Goal: Navigation & Orientation: Find specific page/section

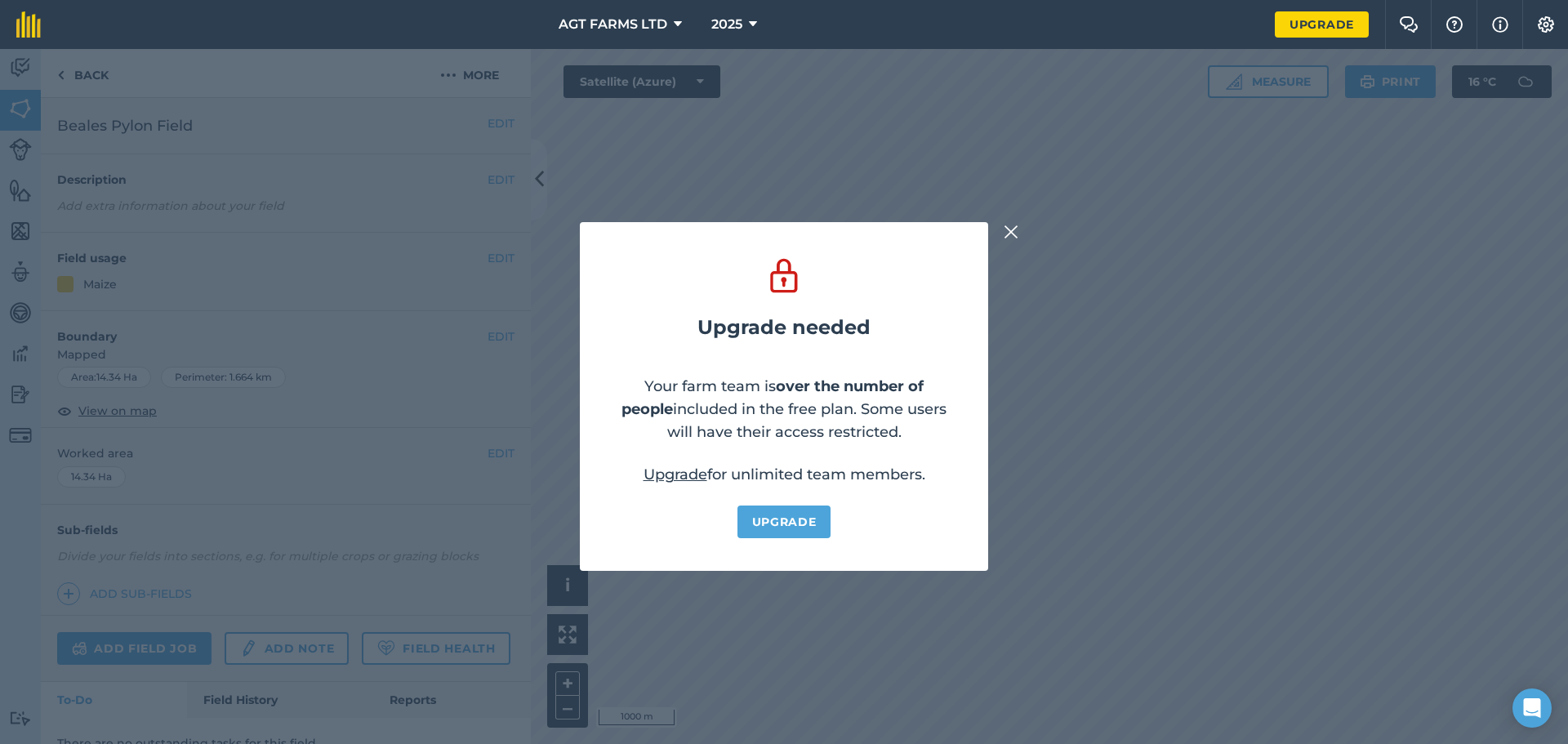
click at [1011, 226] on img at bounding box center [1012, 231] width 15 height 19
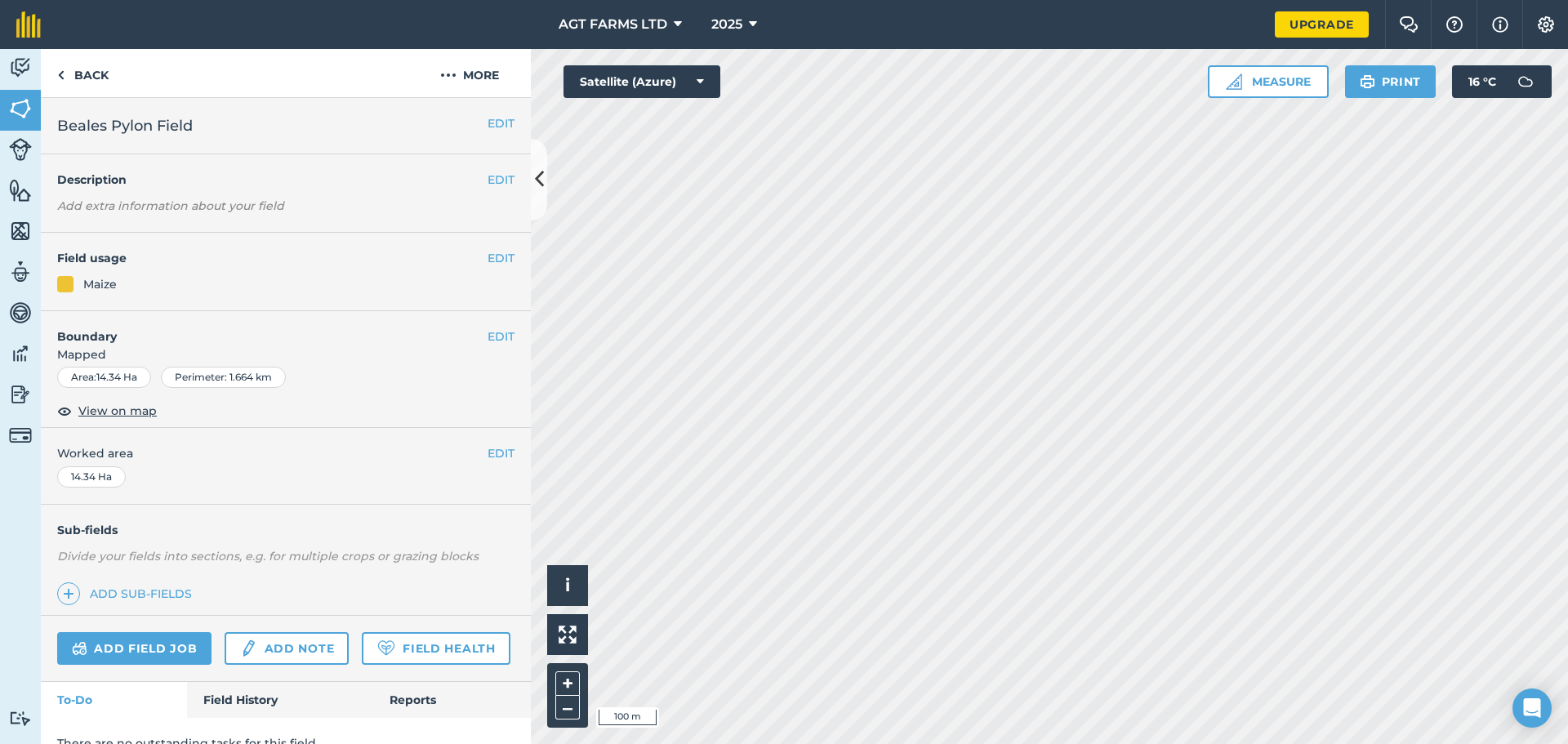
click at [855, 743] on html "AGT FARMS LTD 2025 Upgrade Farm Chat Help Info Settings Map printing is not ava…" at bounding box center [784, 372] width 1568 height 744
click at [1258, 81] on button "Measure" at bounding box center [1268, 81] width 120 height 33
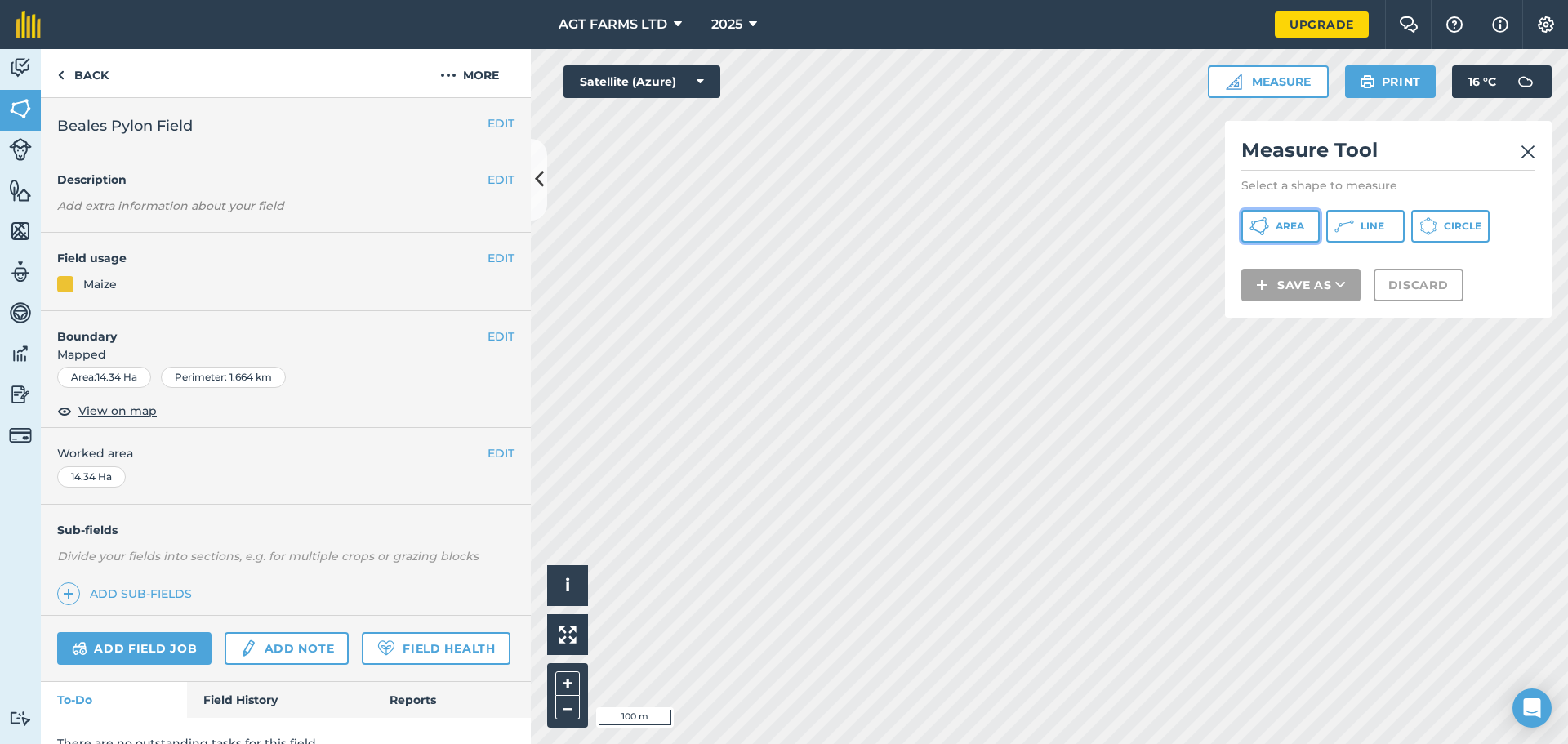
click at [1293, 223] on span "Area" at bounding box center [1290, 227] width 28 height 13
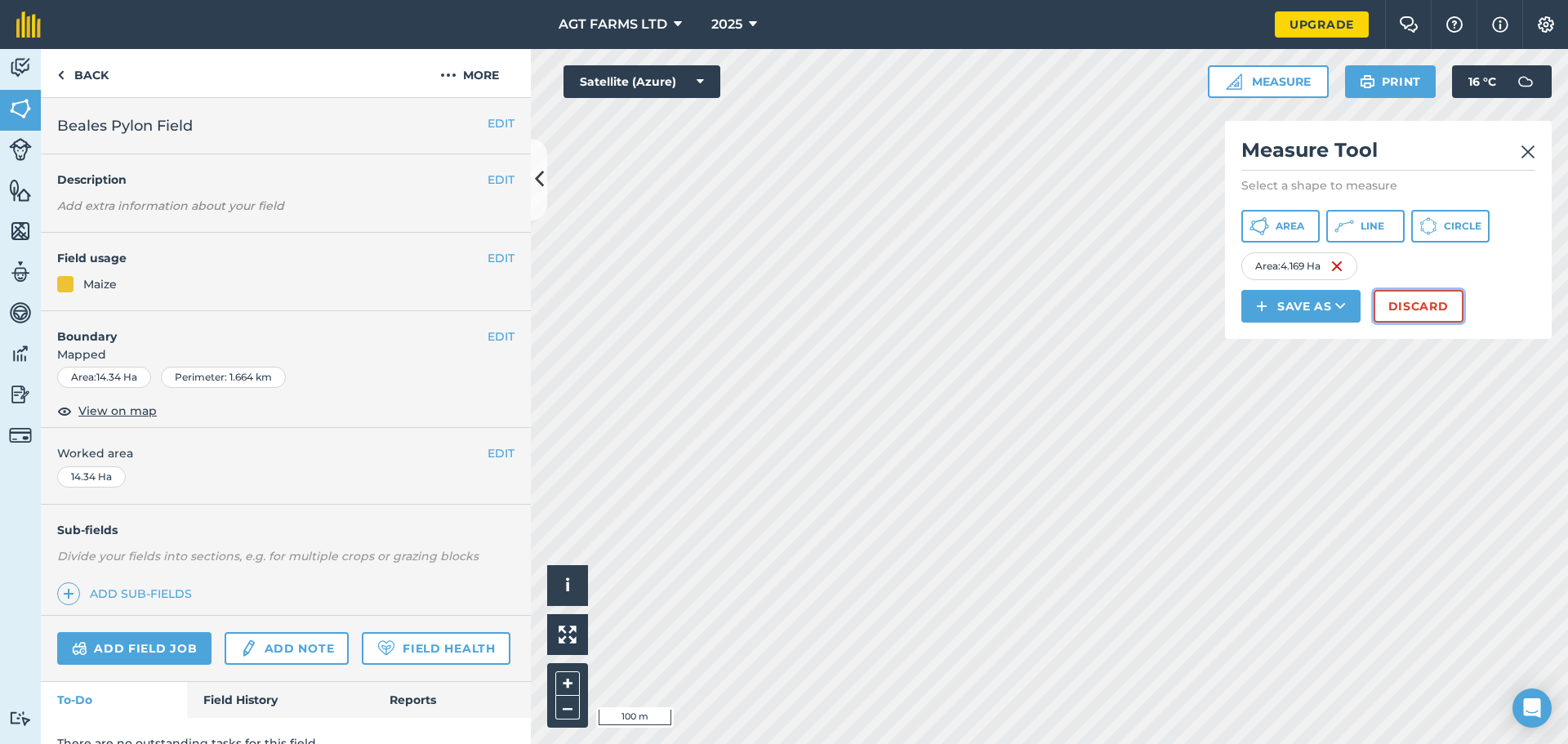
click at [1419, 303] on button "Discard" at bounding box center [1418, 305] width 90 height 33
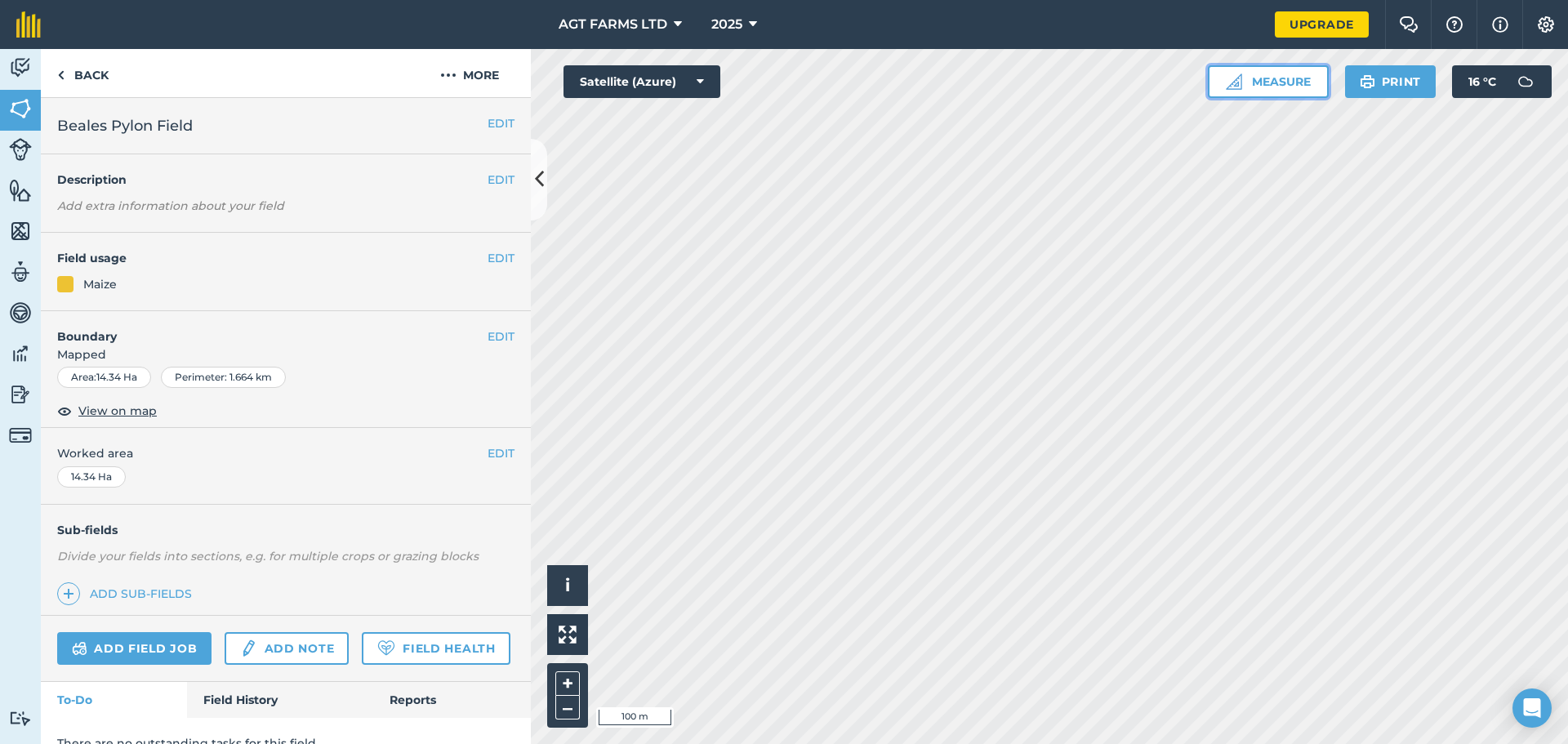
click at [1264, 84] on button "Measure" at bounding box center [1268, 81] width 120 height 33
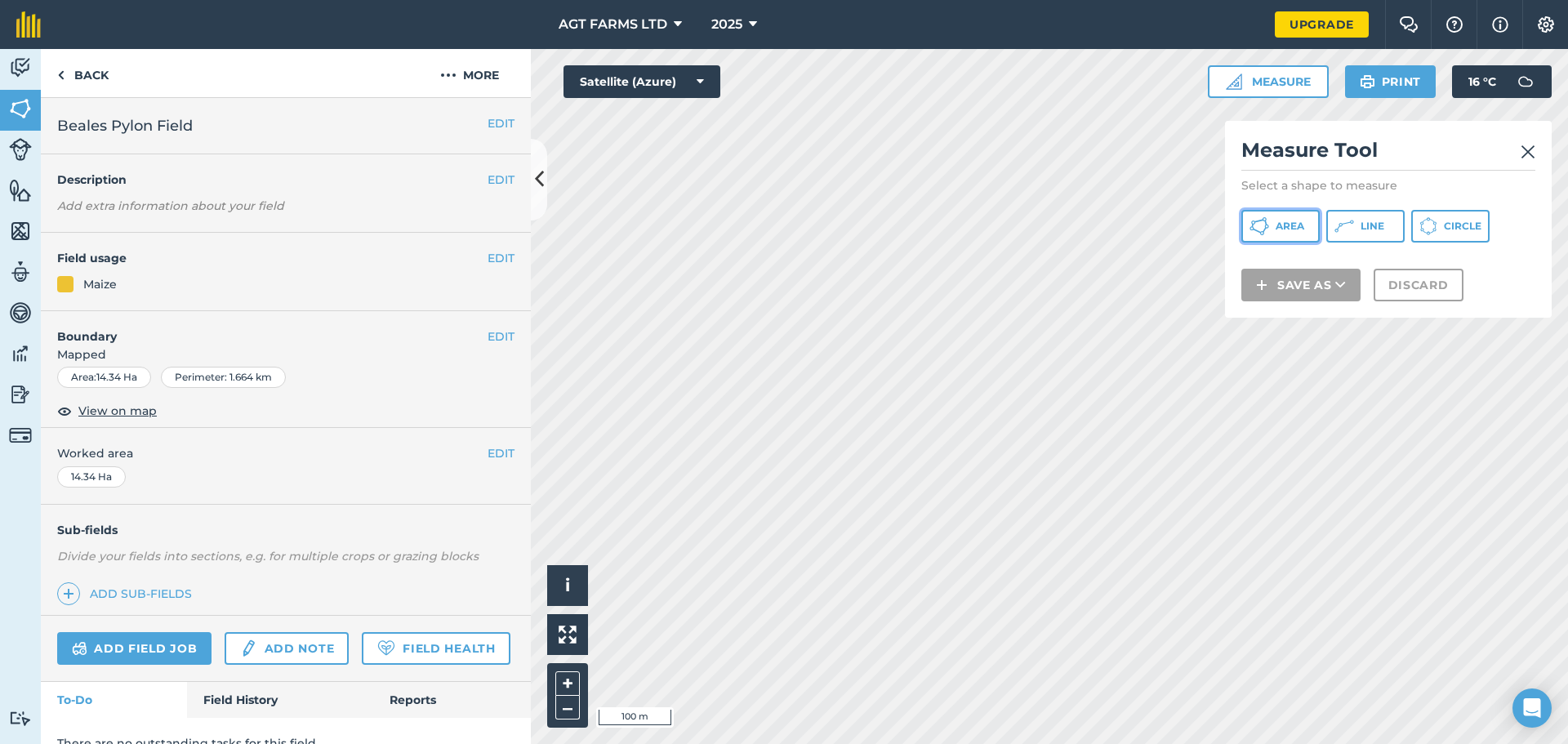
click at [1269, 228] on button "Area" at bounding box center [1281, 226] width 79 height 33
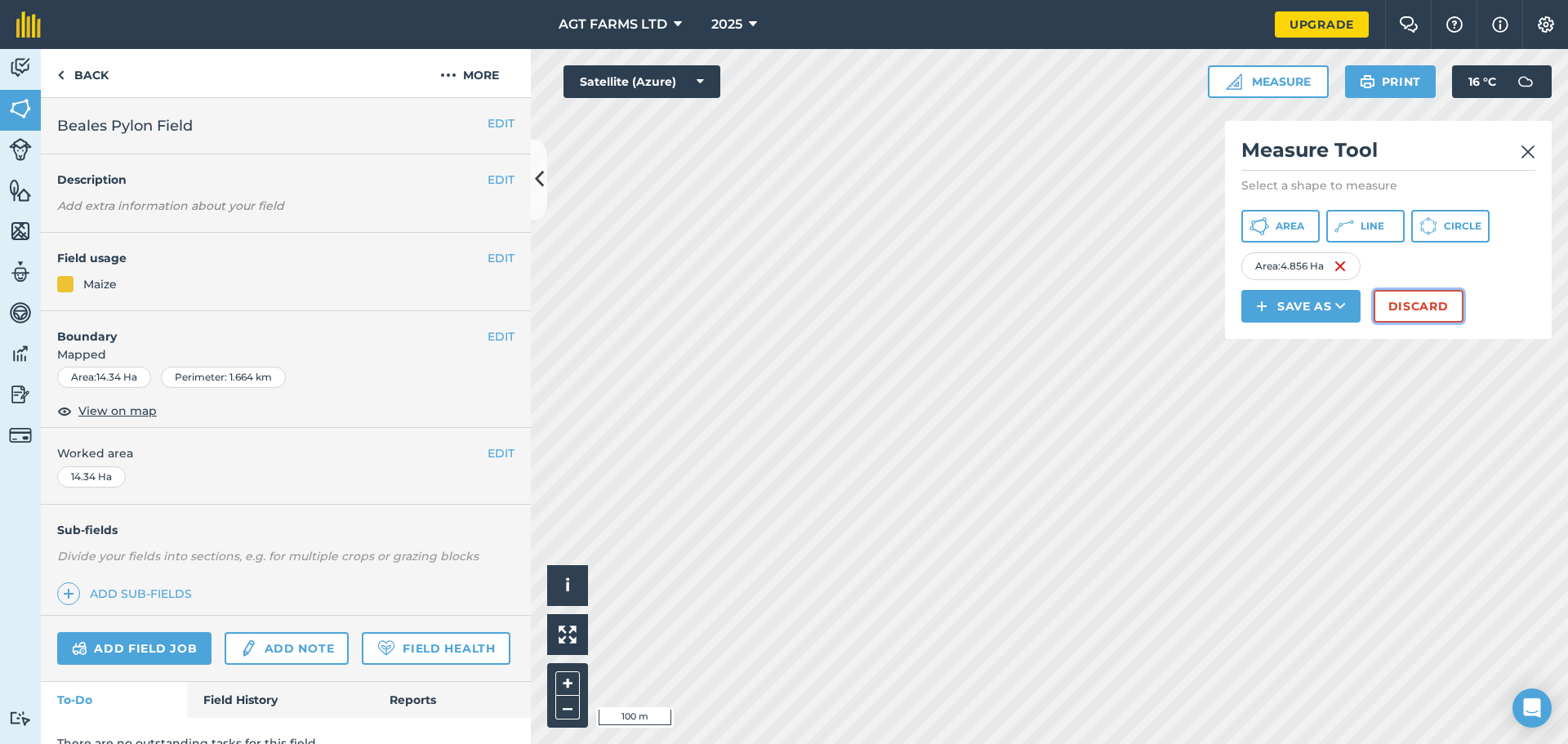
click at [1398, 304] on button "Discard" at bounding box center [1418, 305] width 90 height 33
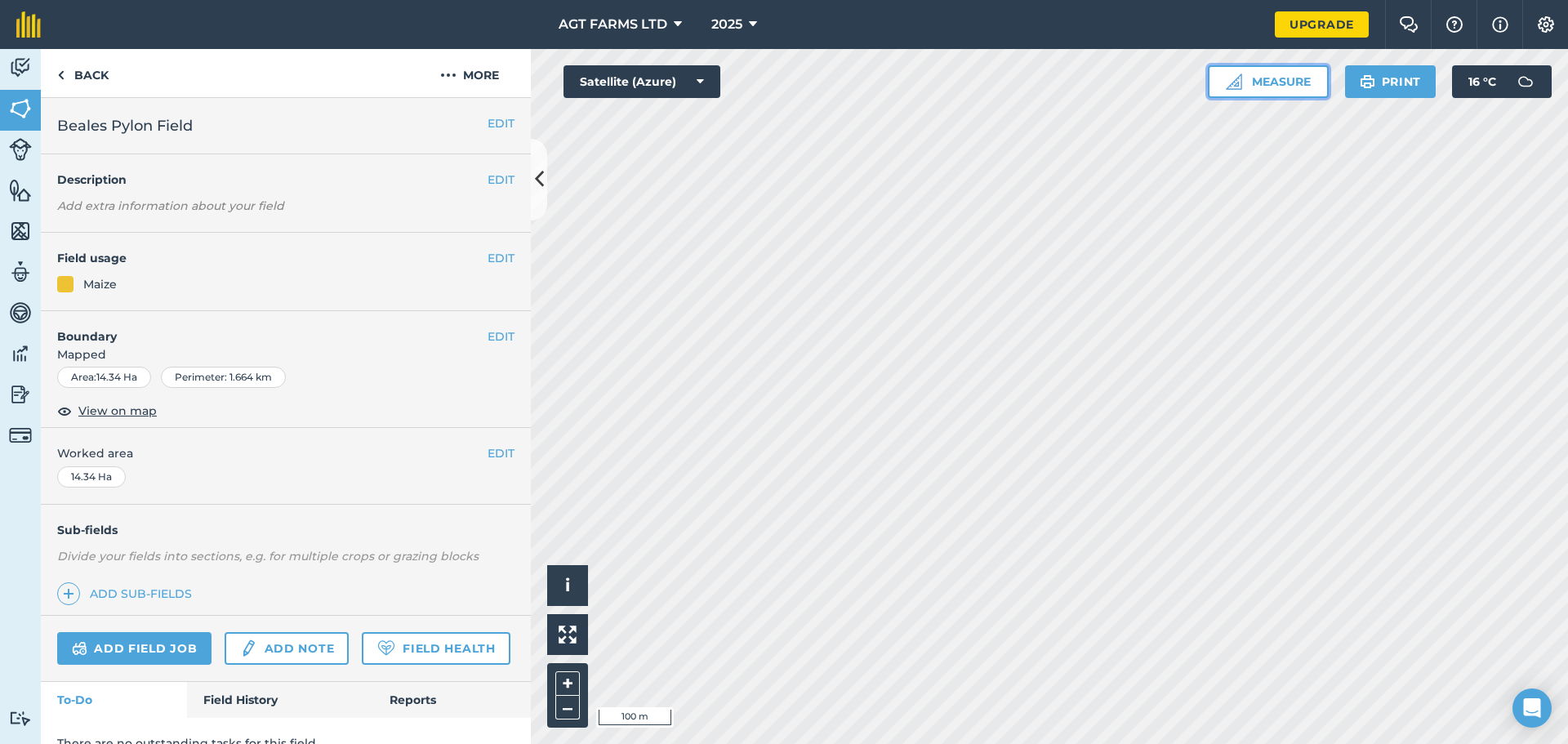
click at [1259, 80] on button "Measure" at bounding box center [1268, 81] width 120 height 33
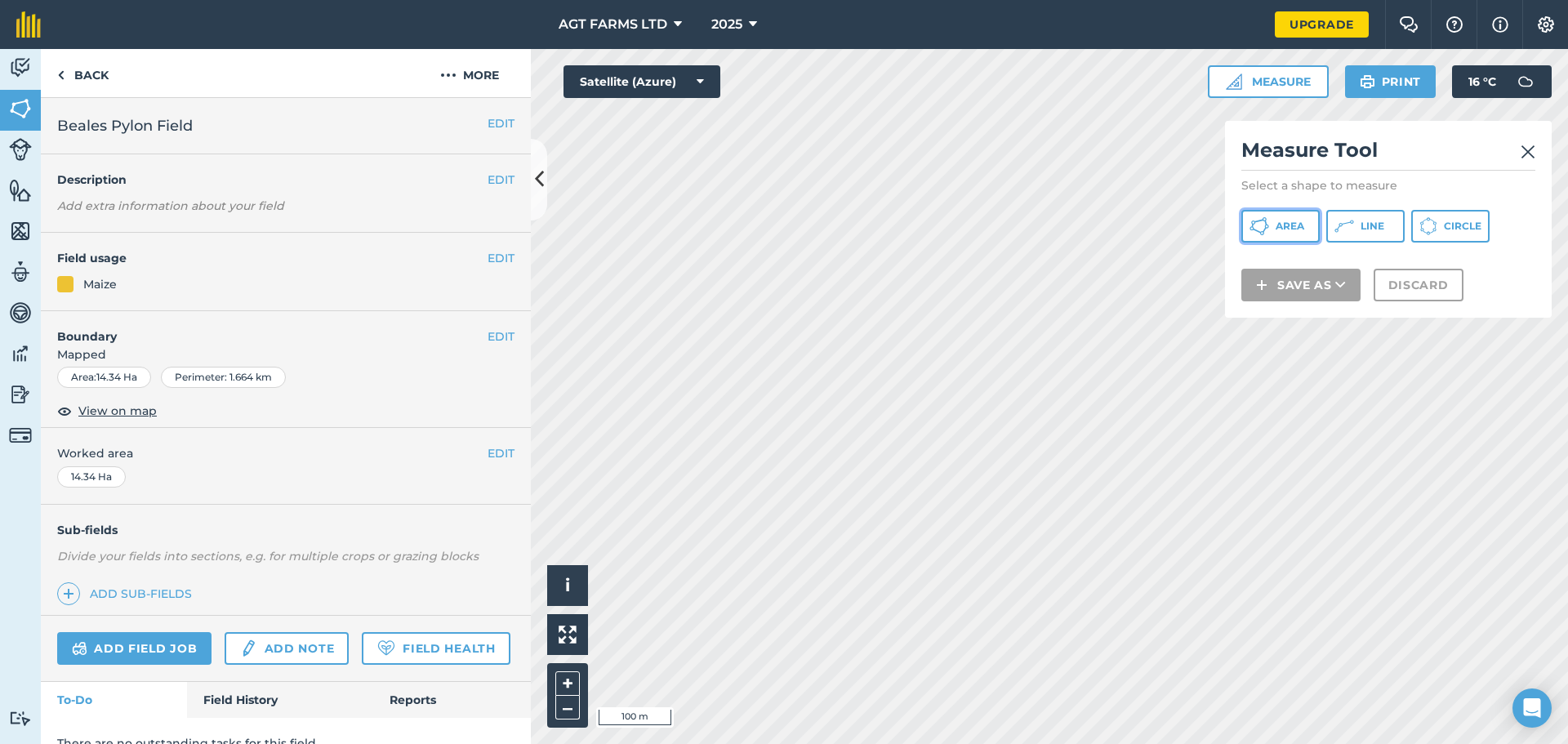
click at [1287, 231] on span "Area" at bounding box center [1290, 227] width 28 height 13
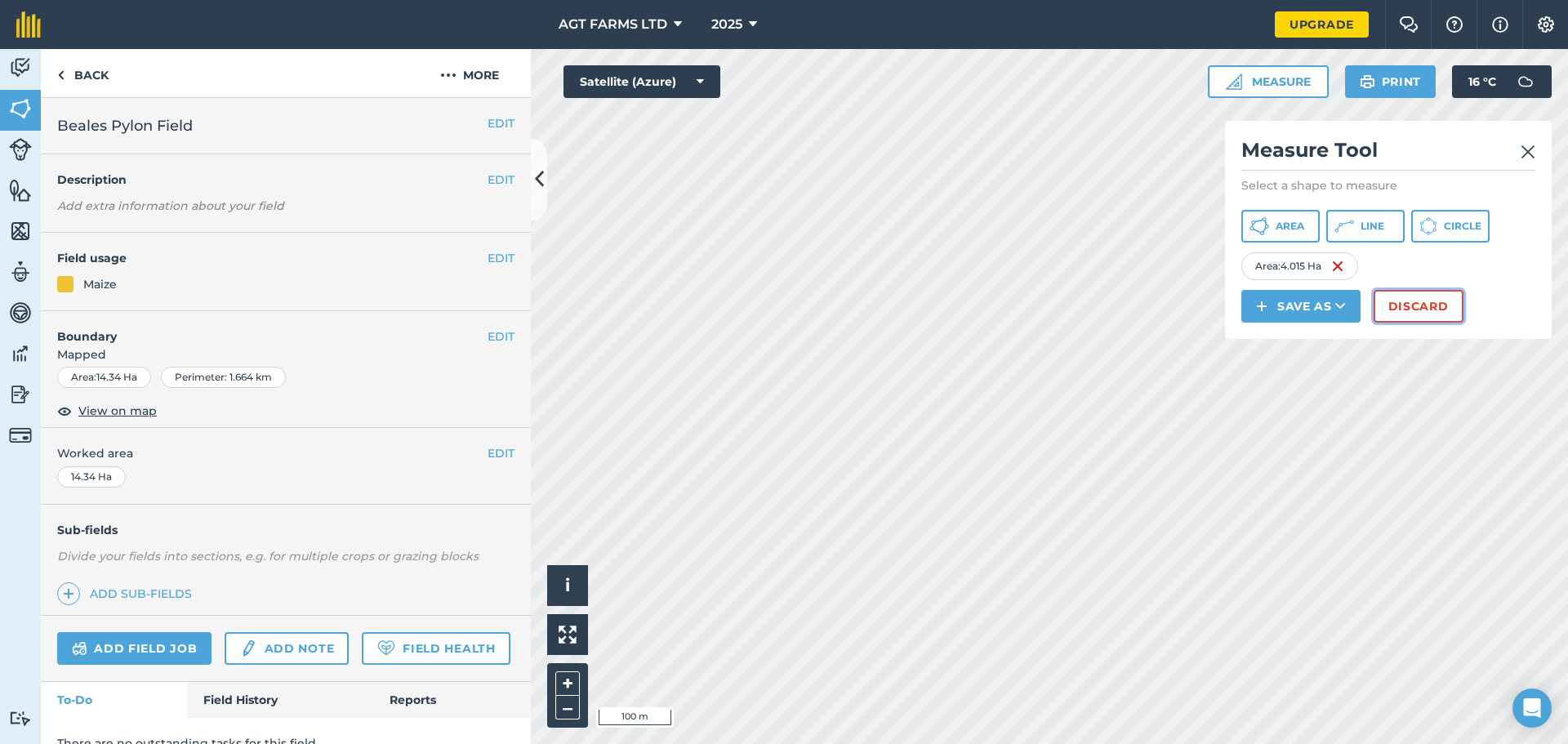
click at [1409, 306] on button "Discard" at bounding box center [1418, 305] width 90 height 33
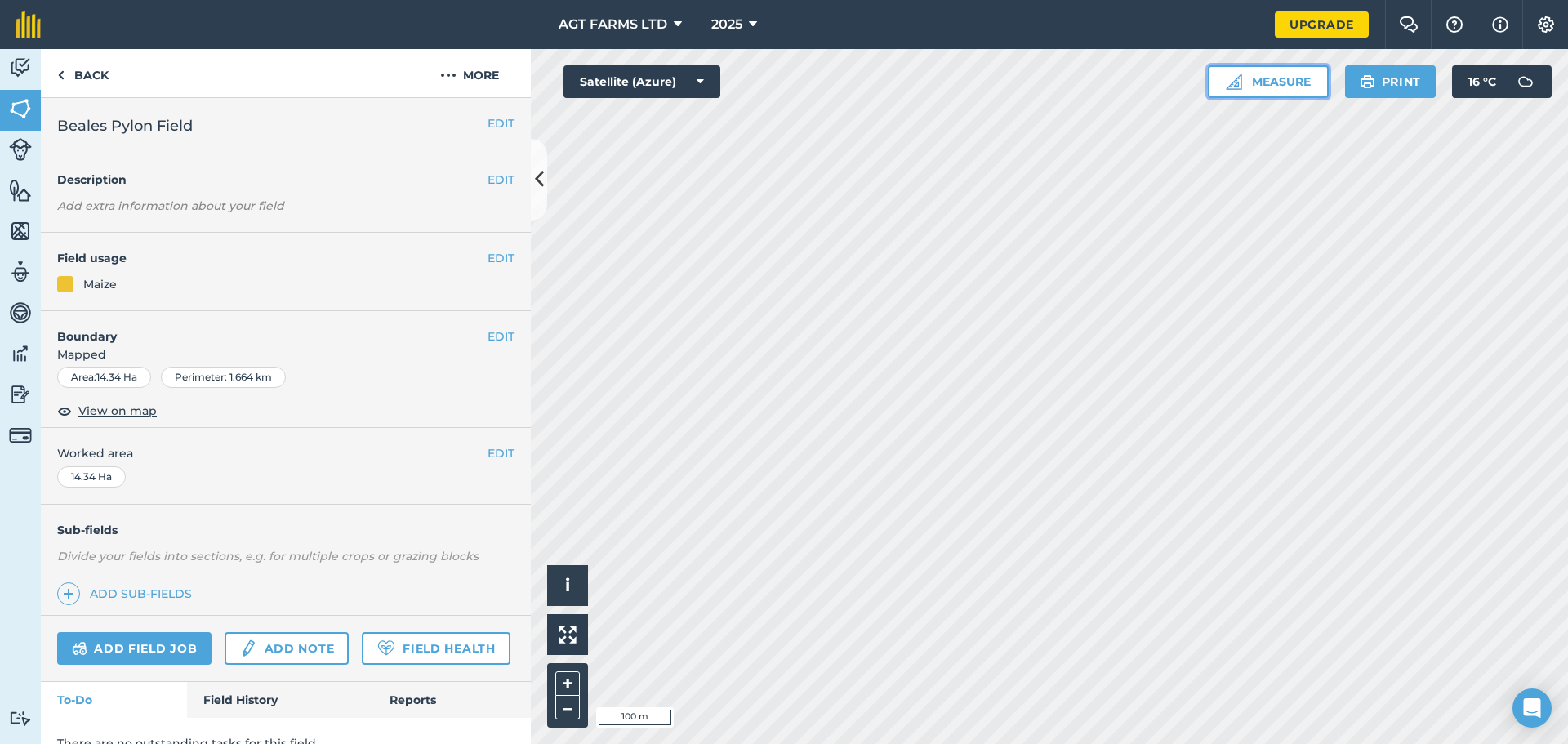
click at [1290, 85] on button "Measure" at bounding box center [1268, 81] width 120 height 33
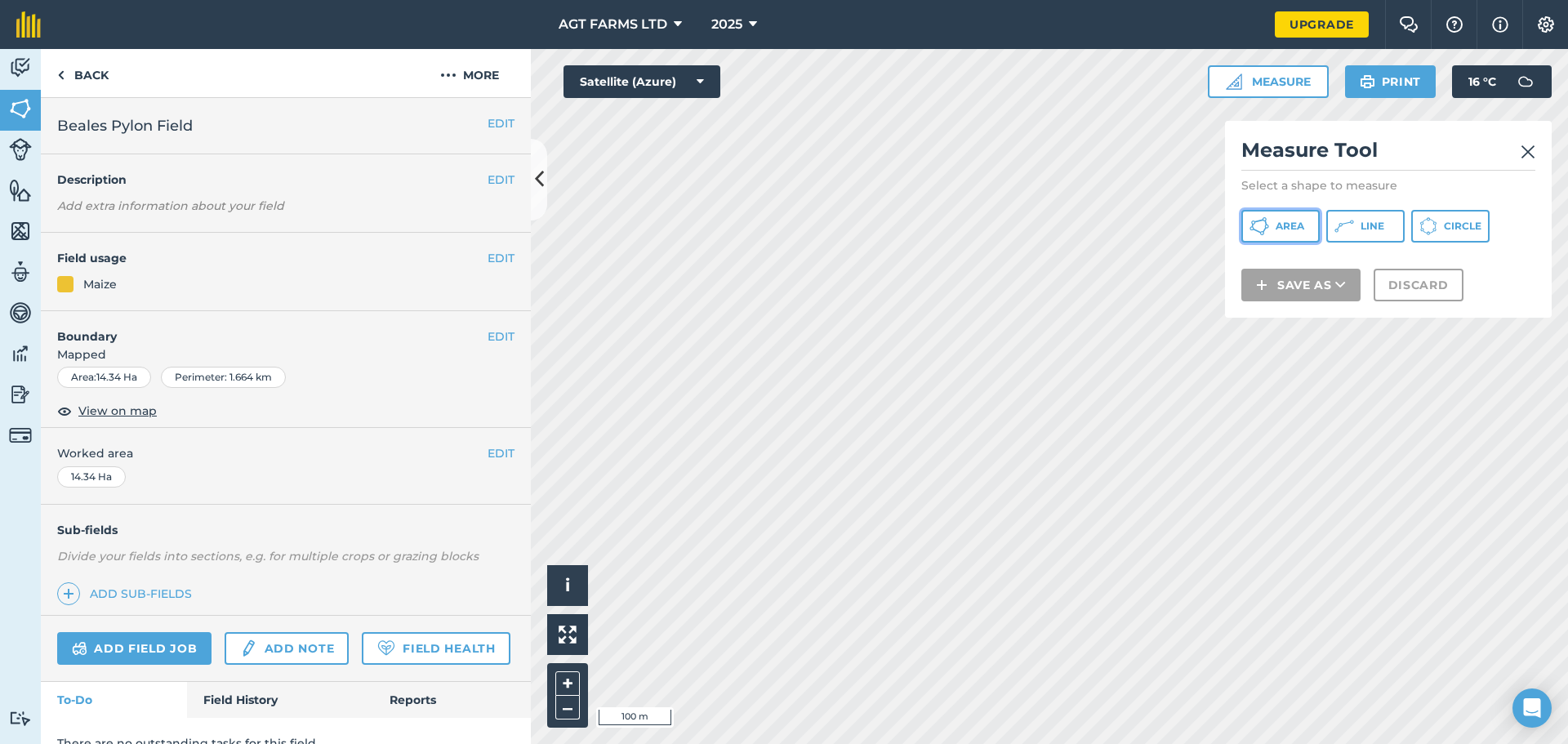
click at [1277, 228] on span "Area" at bounding box center [1290, 227] width 28 height 13
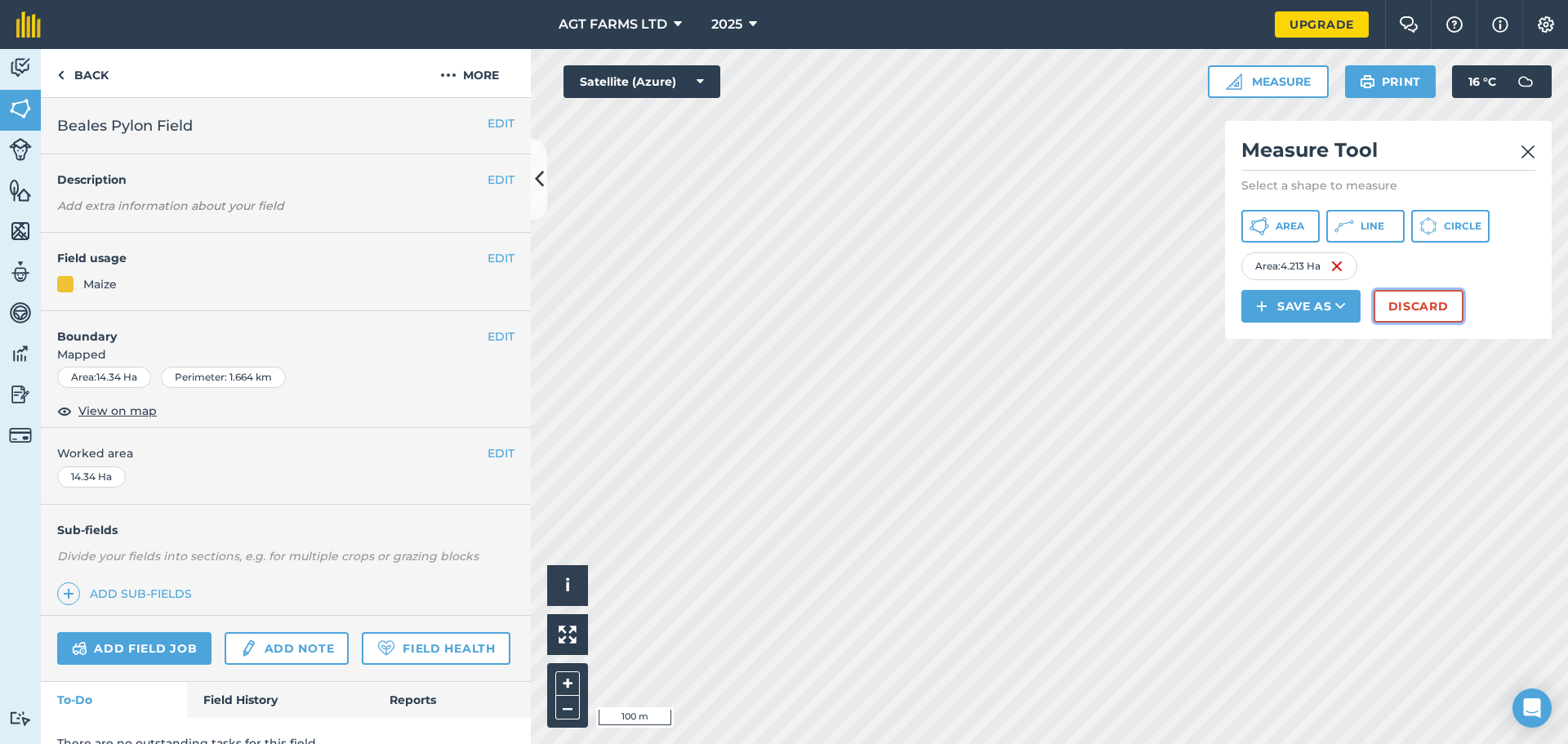
click at [1426, 305] on button "Discard" at bounding box center [1418, 305] width 90 height 33
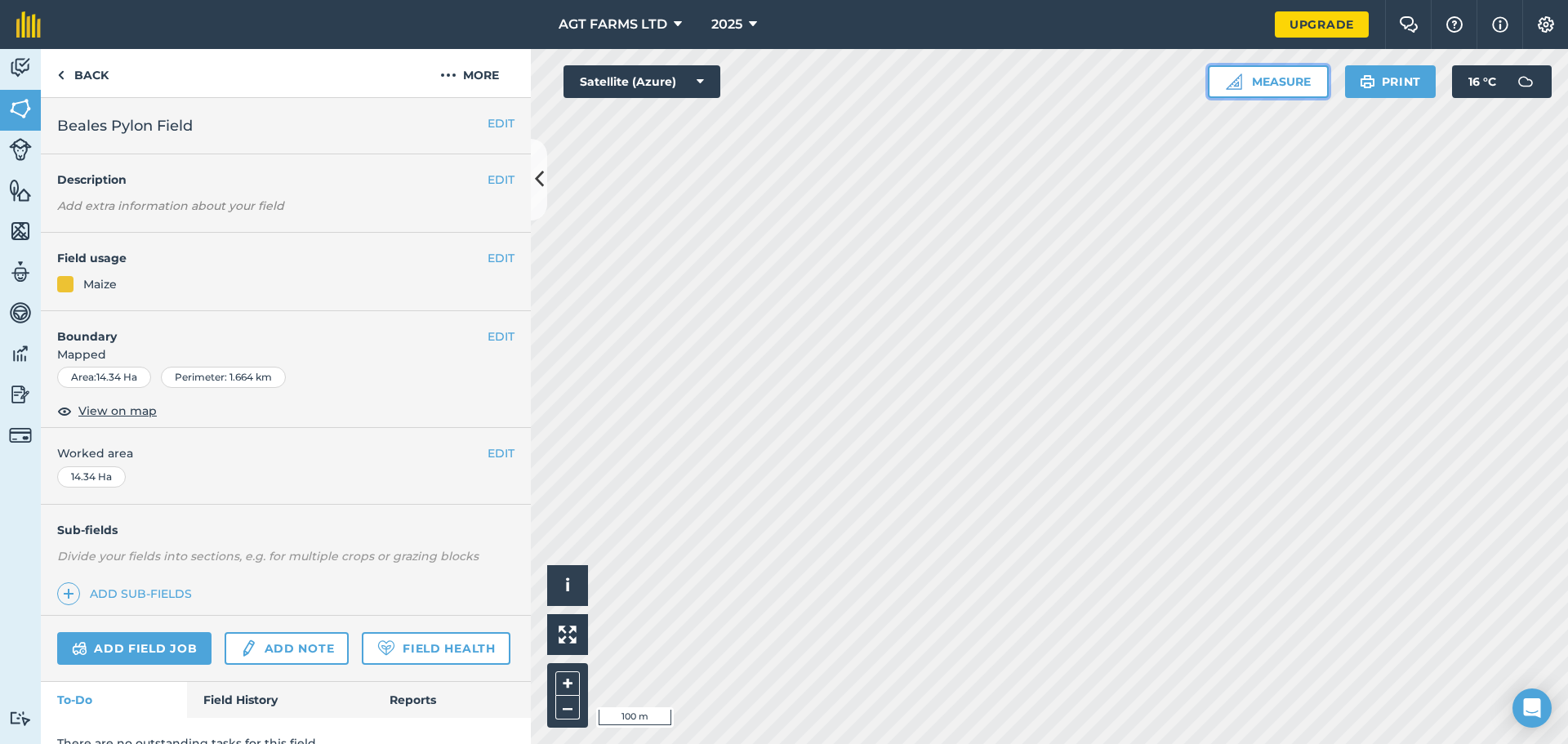
click at [1261, 83] on button "Measure" at bounding box center [1268, 81] width 120 height 33
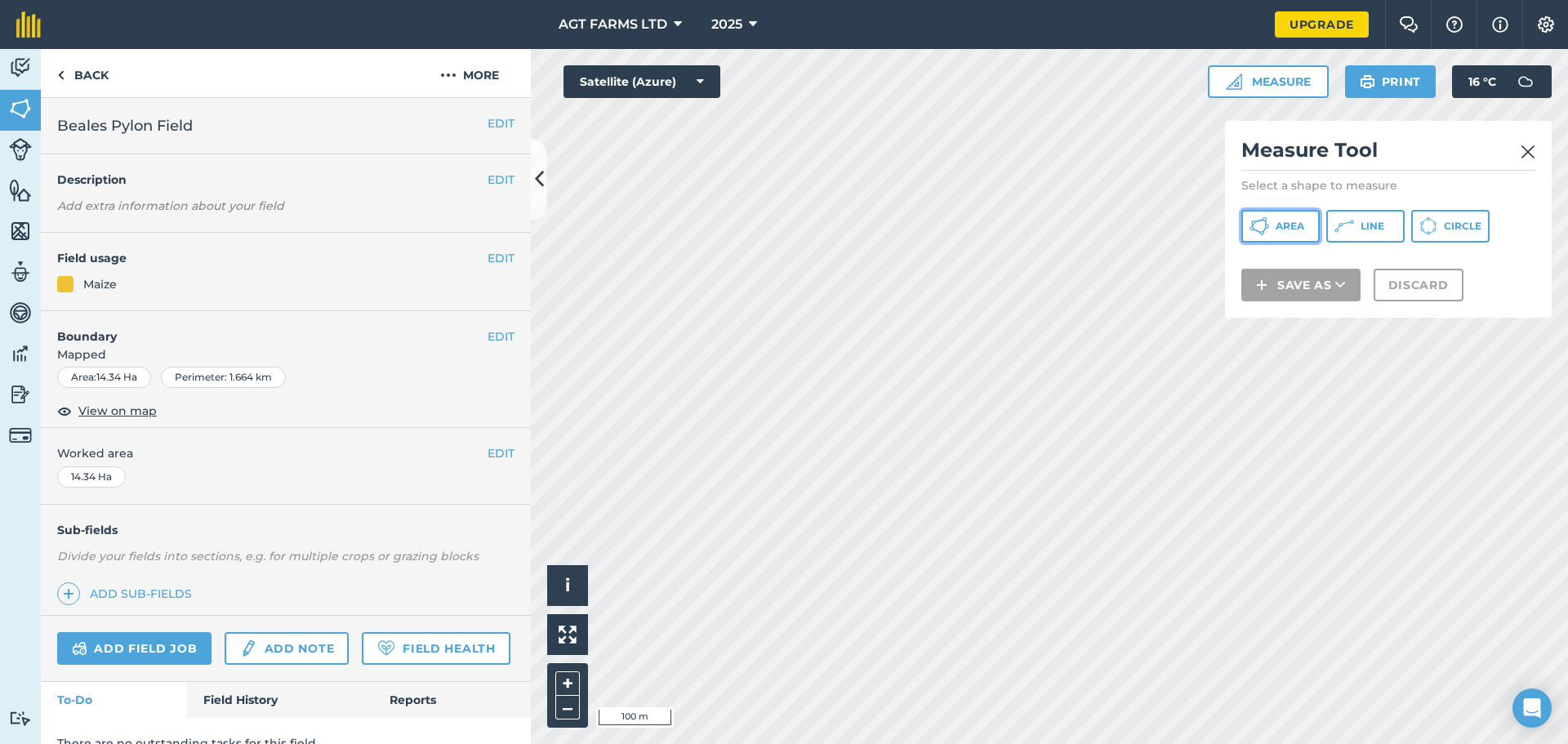
click at [1275, 223] on button "Area" at bounding box center [1281, 226] width 79 height 33
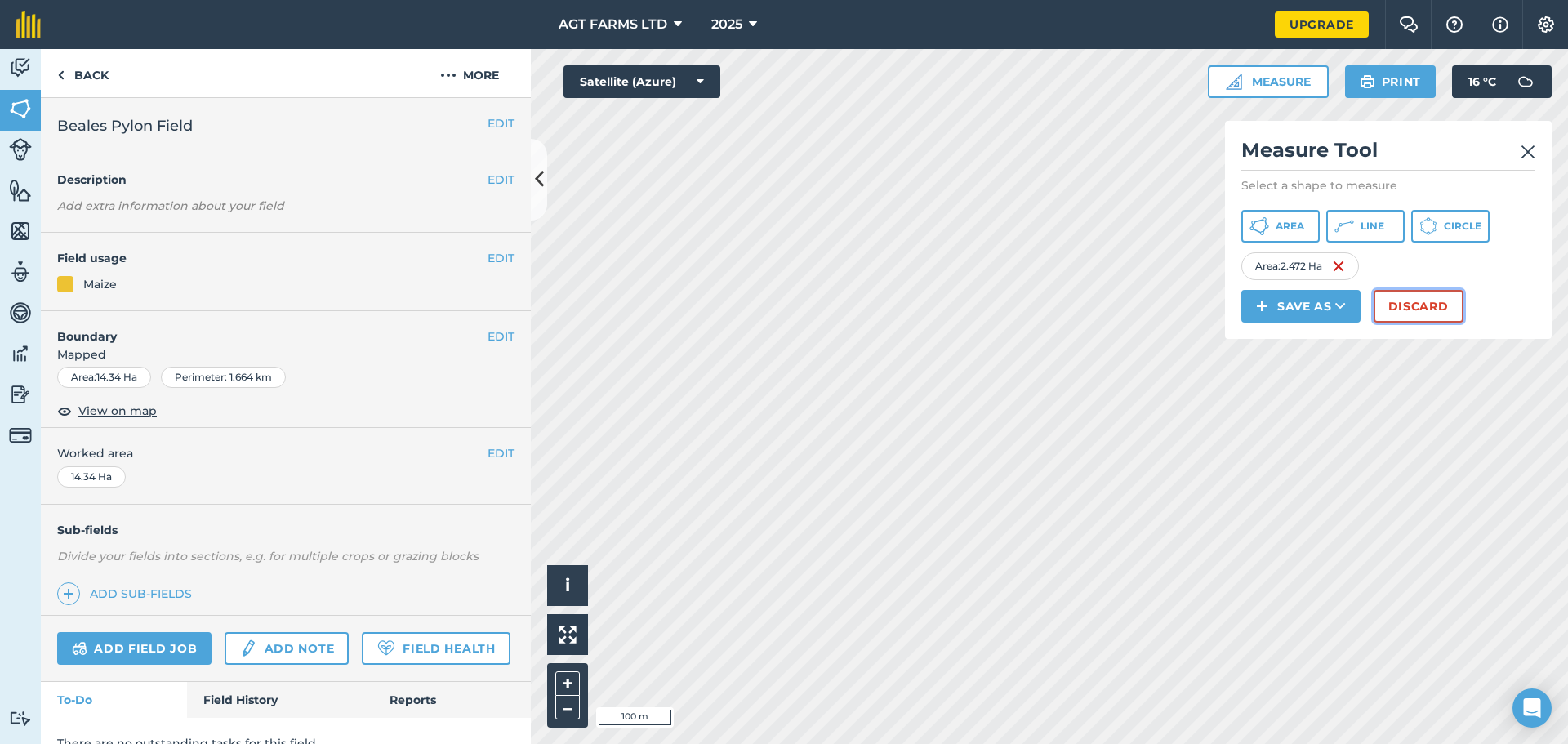
click at [1422, 293] on button "Discard" at bounding box center [1418, 305] width 90 height 33
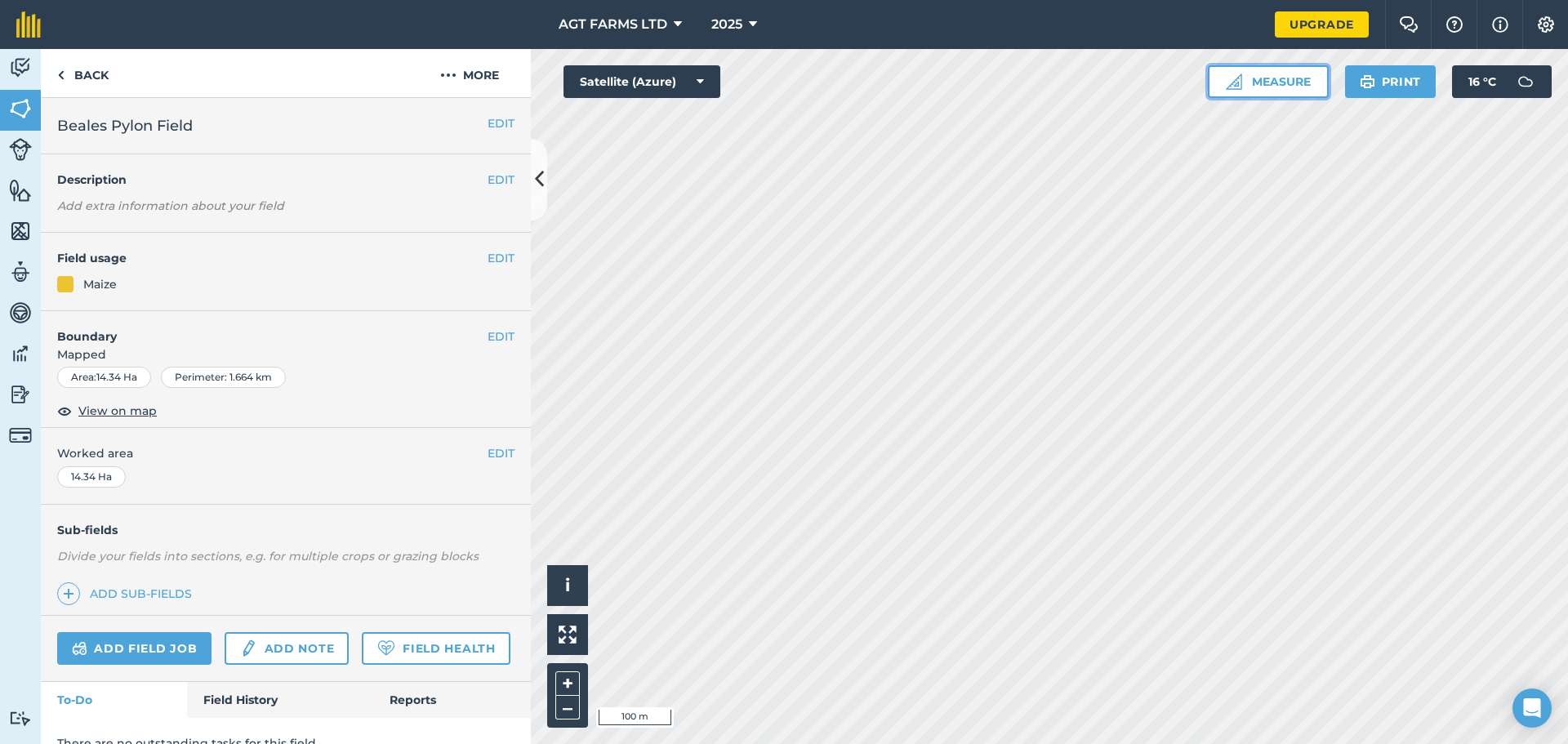
click at [1270, 71] on button "Measure" at bounding box center [1268, 81] width 120 height 33
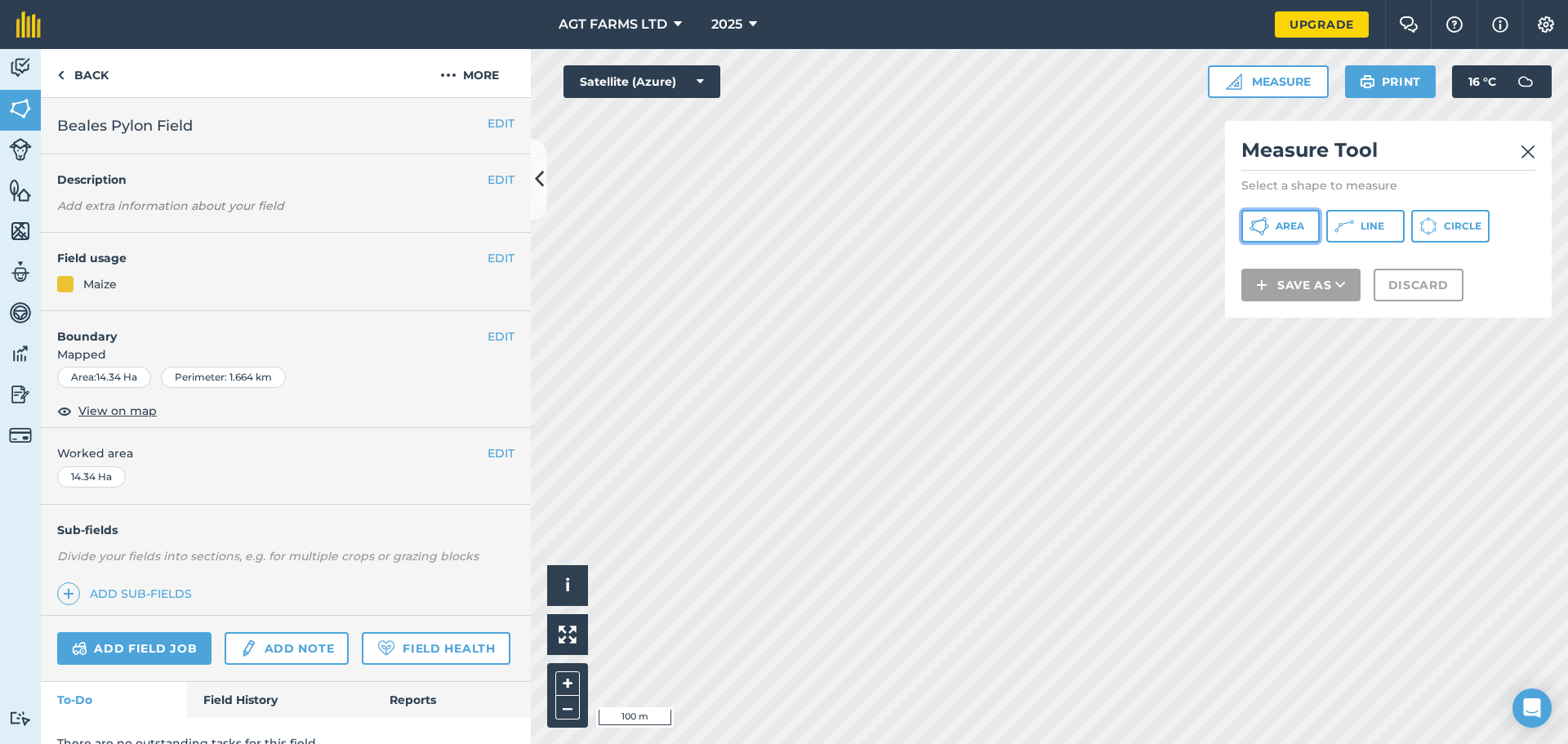
click at [1276, 224] on span "Area" at bounding box center [1290, 227] width 28 height 13
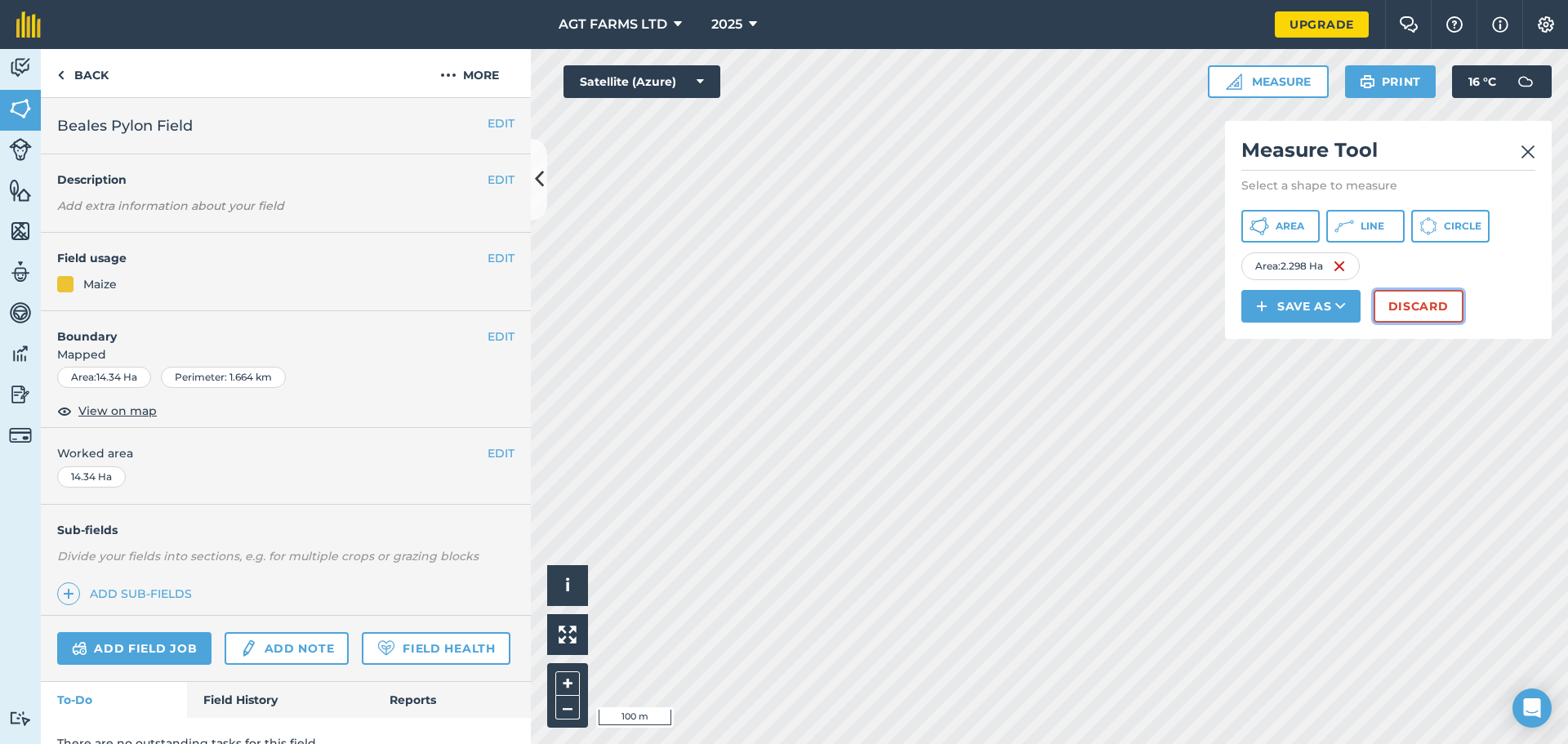
click at [1420, 313] on button "Discard" at bounding box center [1418, 305] width 90 height 33
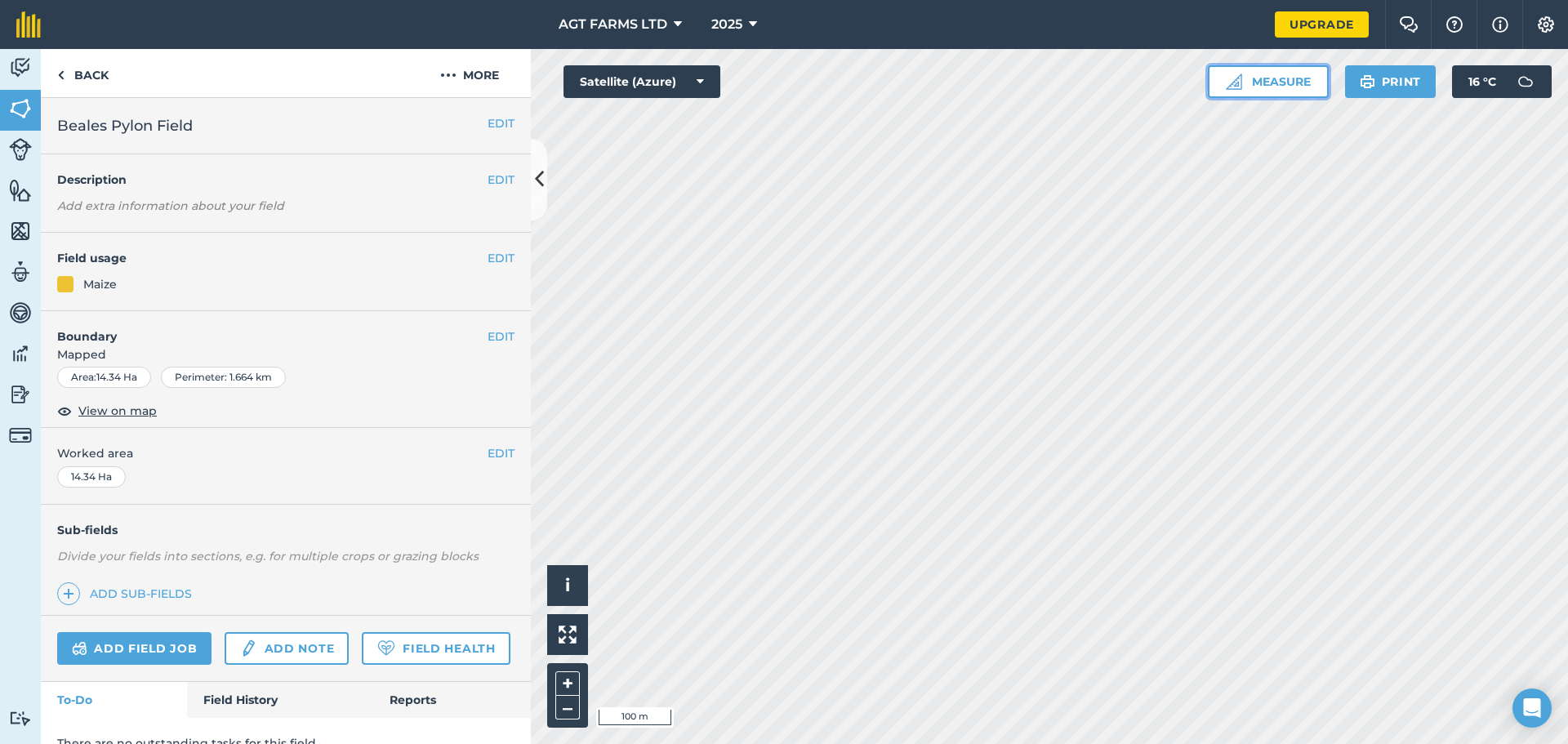
click at [1281, 84] on button "Measure" at bounding box center [1268, 81] width 120 height 33
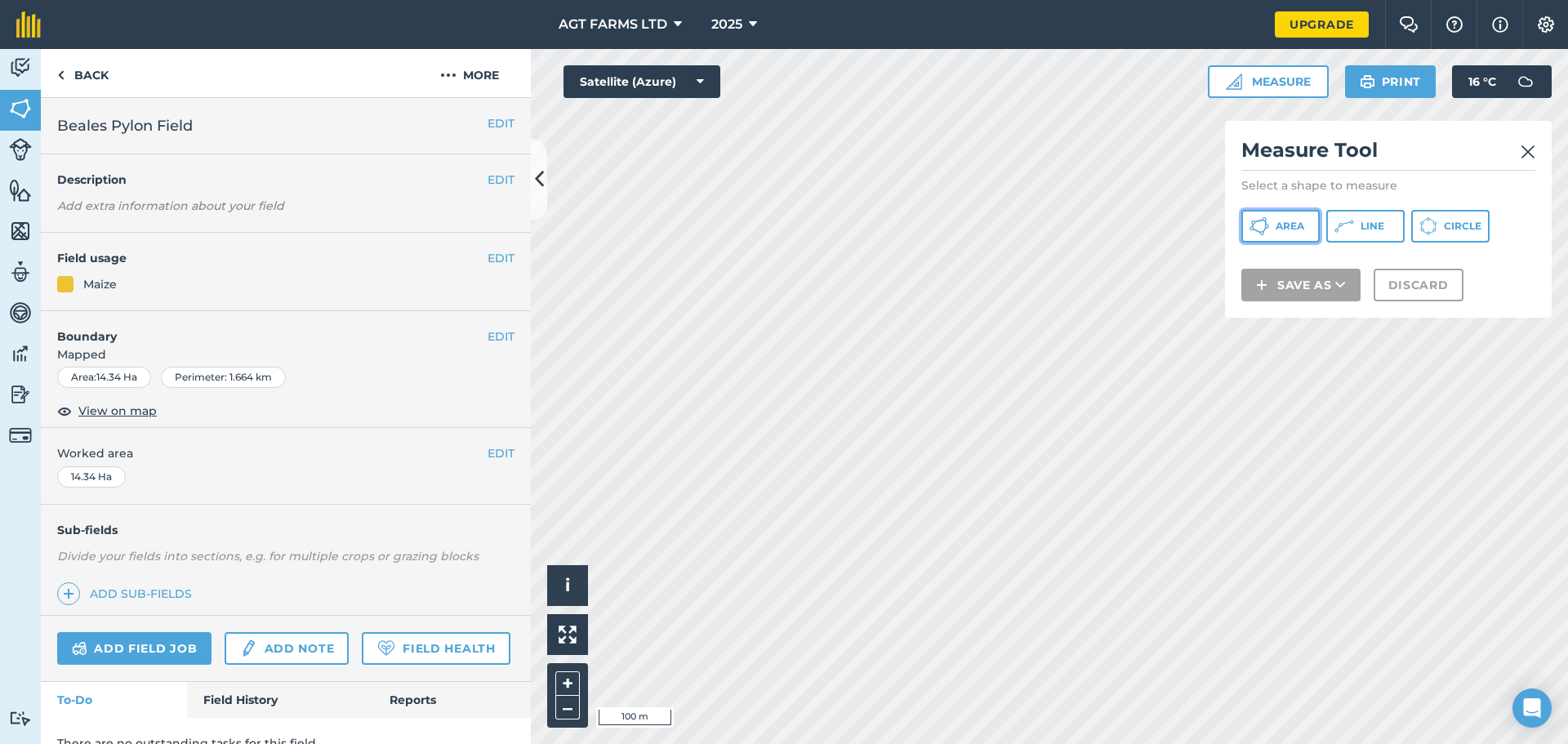
click at [1276, 223] on span "Area" at bounding box center [1290, 227] width 28 height 13
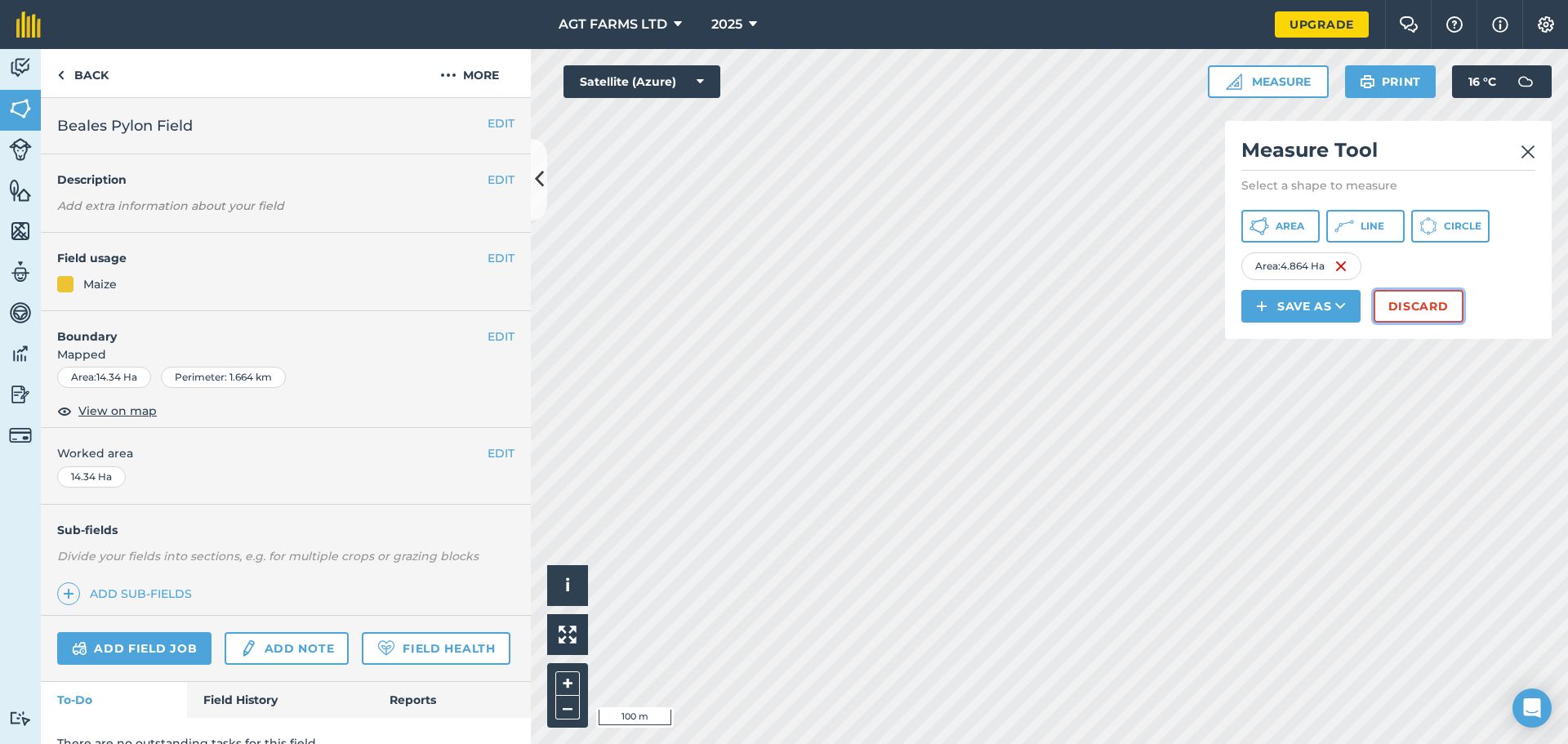
click at [1438, 316] on button "Discard" at bounding box center [1418, 305] width 90 height 33
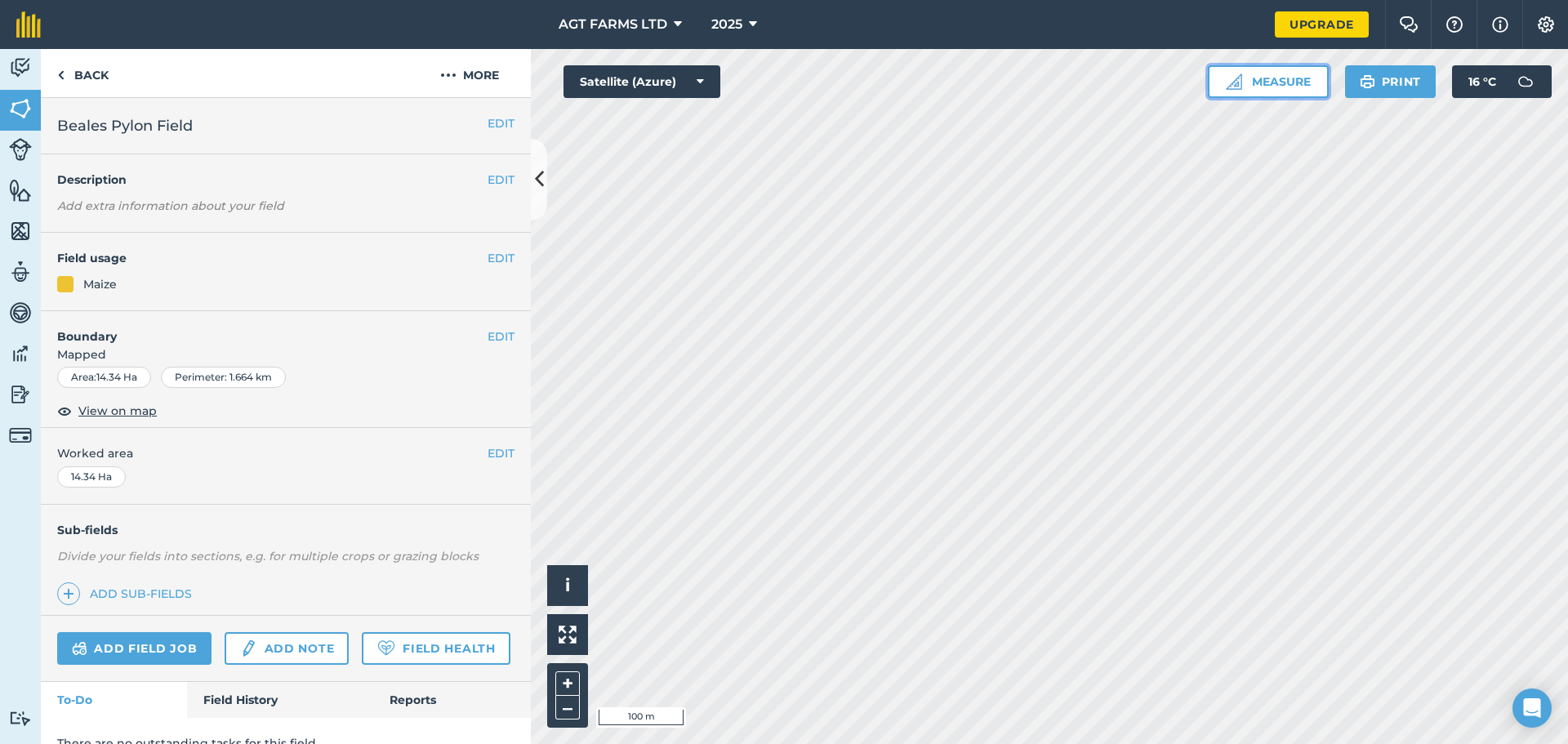
click at [1303, 85] on button "Measure" at bounding box center [1268, 81] width 120 height 33
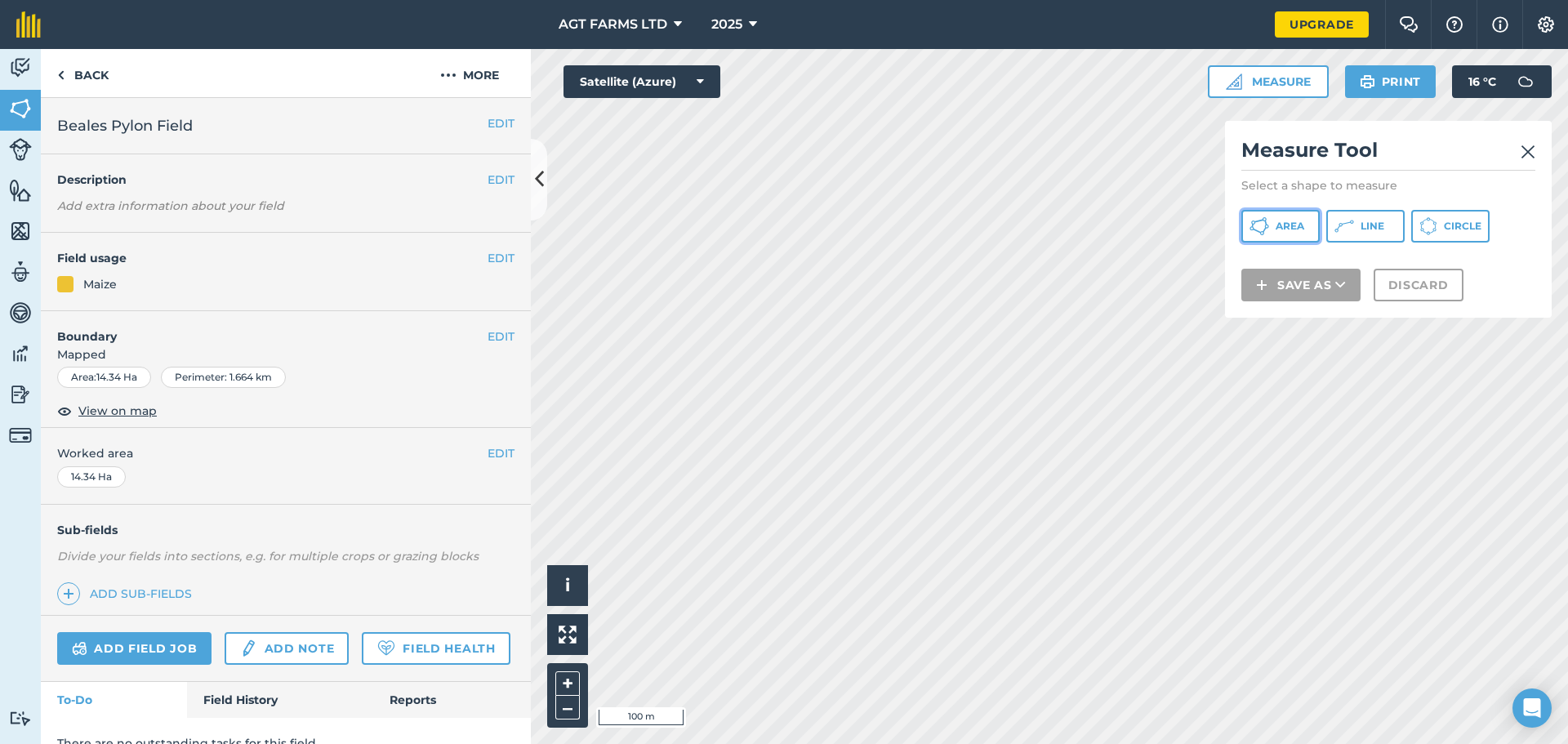
click at [1261, 223] on icon at bounding box center [1258, 226] width 19 height 19
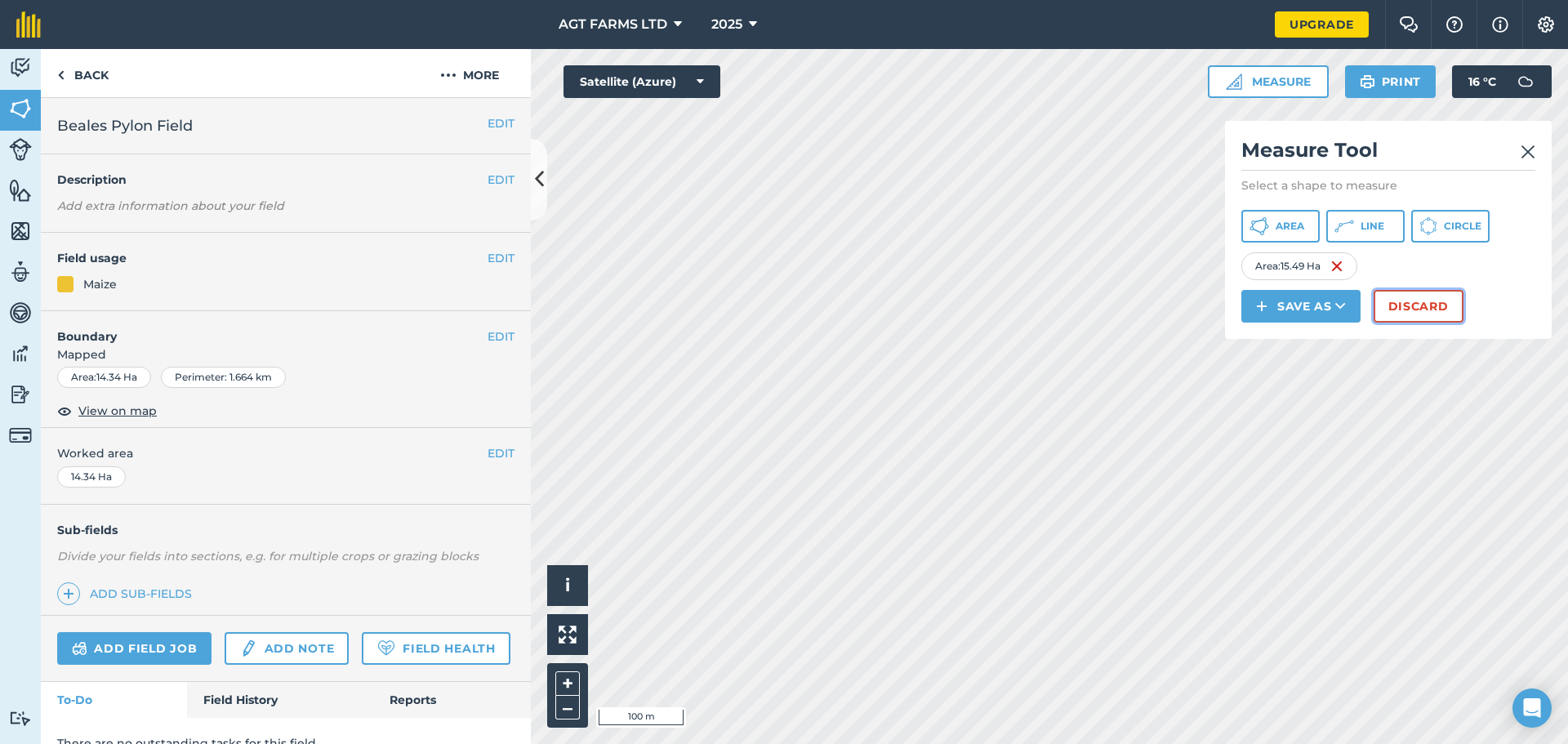
click at [1441, 307] on button "Discard" at bounding box center [1418, 305] width 90 height 33
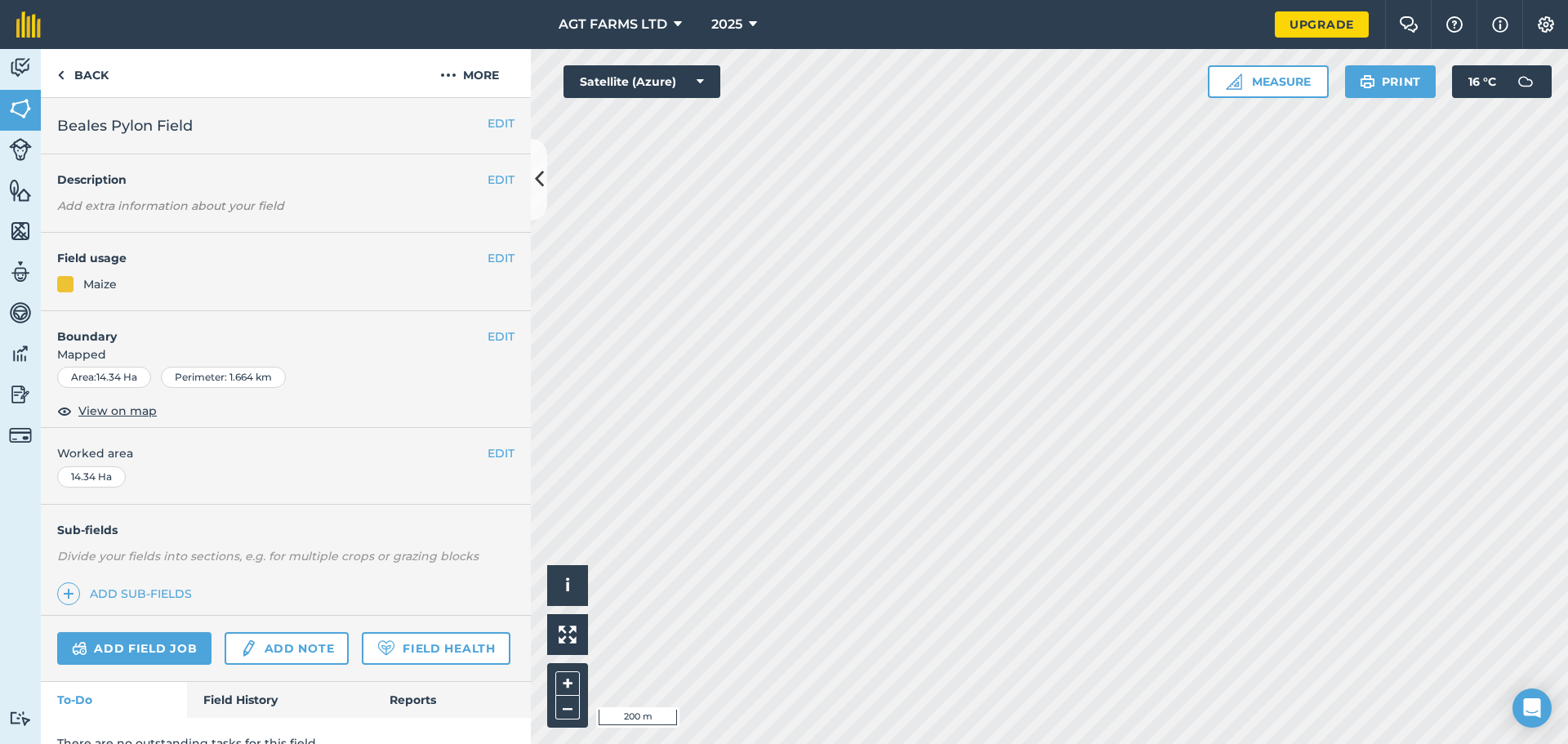
click at [1088, 743] on html "AGT FARMS LTD 2025 Upgrade Farm Chat Help Info Settings Map printing is not ava…" at bounding box center [784, 372] width 1568 height 744
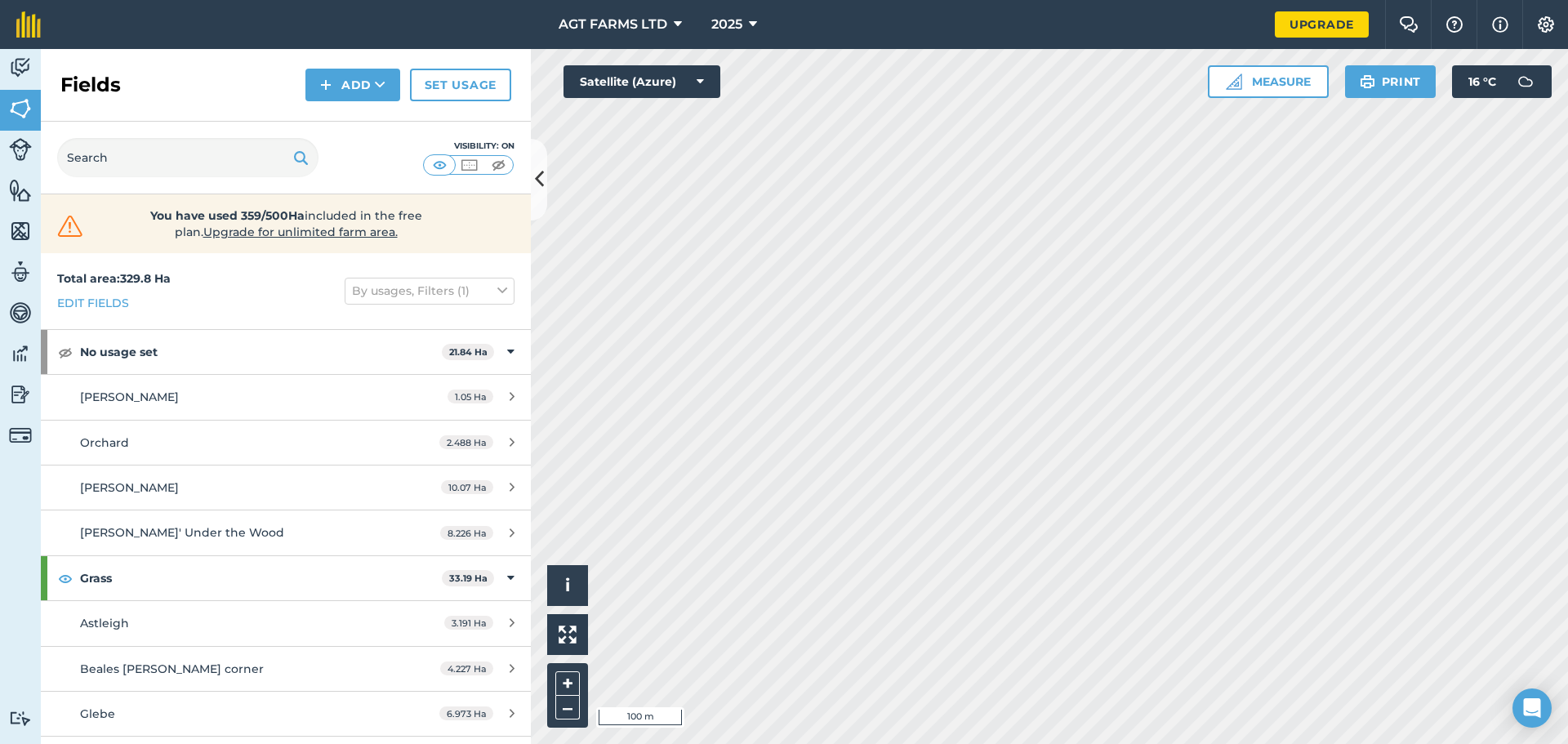
click at [1307, 743] on html "AGT FARMS LTD 2025 Upgrade Farm Chat Help Info Settings Map printing is not ava…" at bounding box center [784, 372] width 1568 height 744
click at [1222, 743] on html "AGT FARMS LTD 2025 Upgrade Farm Chat Help Info Settings Map printing is not ava…" at bounding box center [784, 372] width 1568 height 744
click at [908, 743] on html "AGT FARMS LTD 2025 Upgrade Farm Chat Help Info Settings Map printing is not ava…" at bounding box center [784, 372] width 1568 height 744
click at [1084, 743] on html "AGT FARMS LTD 2025 Upgrade Farm Chat Help Info Settings Map printing is not ava…" at bounding box center [784, 372] width 1568 height 744
click at [1089, 743] on html "AGT FARMS LTD 2025 Upgrade Farm Chat Help Info Settings Map printing is not ava…" at bounding box center [784, 372] width 1568 height 744
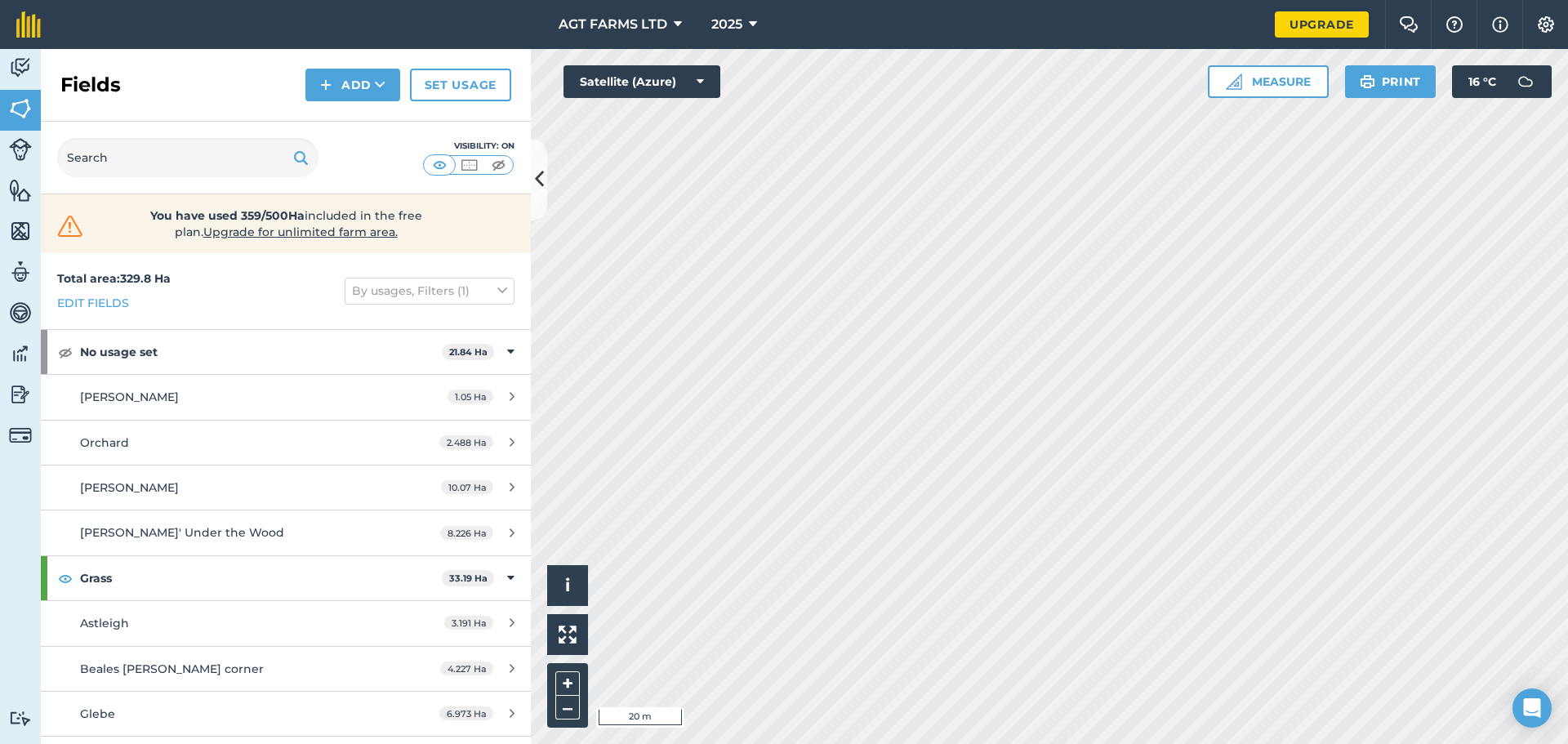
click at [1053, 743] on html "AGT FARMS LTD 2025 Upgrade Farm Chat Help Info Settings Map printing is not ava…" at bounding box center [784, 372] width 1568 height 744
click at [1006, 743] on html "AGT FARMS LTD 2025 Upgrade Farm Chat Help Info Settings Map printing is not ava…" at bounding box center [784, 372] width 1568 height 744
click at [1039, 743] on html "AGT FARMS LTD 2025 Upgrade Farm Chat Help Info Settings Map printing is not ava…" at bounding box center [784, 372] width 1568 height 744
click at [1032, 743] on html "AGT FARMS LTD 2025 Upgrade Farm Chat Help Info Settings Map printing is not ava…" at bounding box center [784, 372] width 1568 height 744
